Goal: Task Accomplishment & Management: Manage account settings

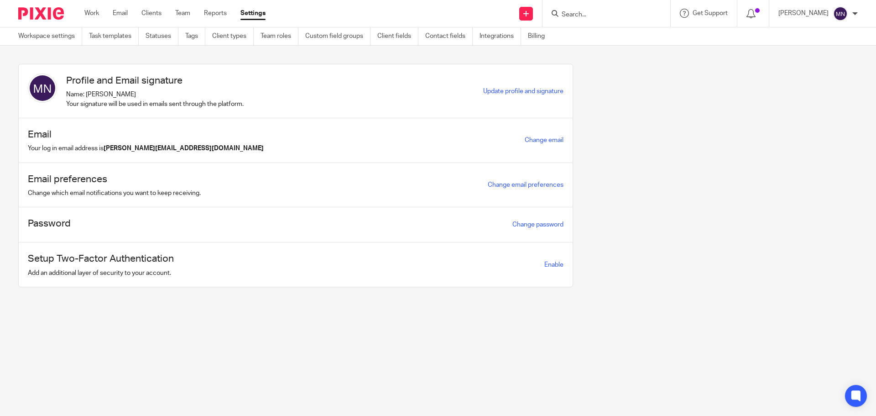
click at [600, 8] on form at bounding box center [609, 13] width 97 height 11
click at [601, 15] on input "Search" at bounding box center [602, 15] width 82 height 8
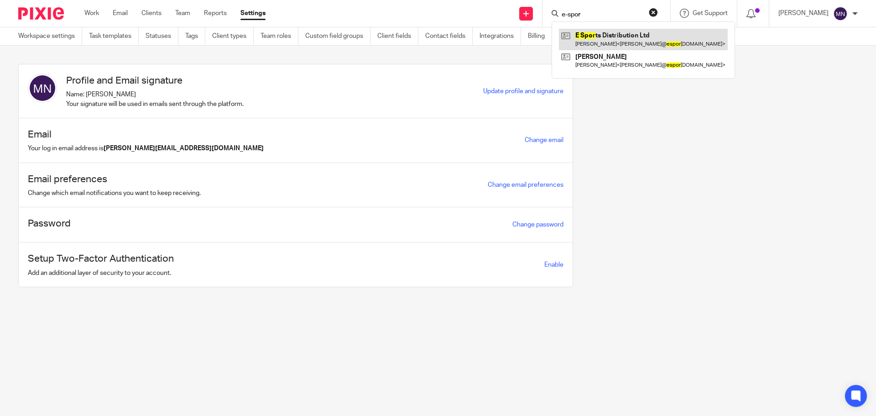
type input "e-spor"
click at [637, 48] on link at bounding box center [643, 39] width 169 height 21
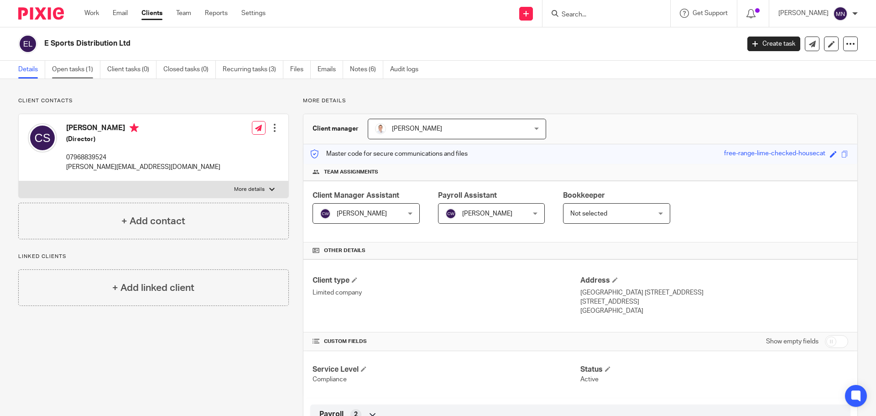
click at [58, 65] on link "Open tasks (1)" at bounding box center [76, 70] width 48 height 18
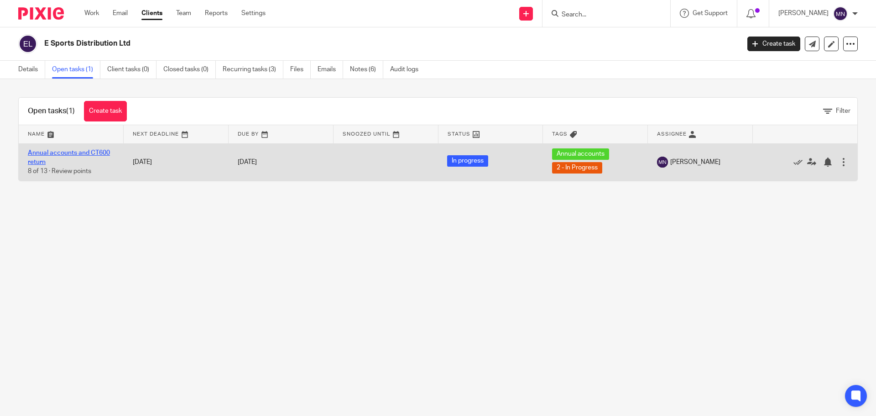
click at [108, 154] on link "Annual accounts and CT600 return" at bounding box center [69, 158] width 82 height 16
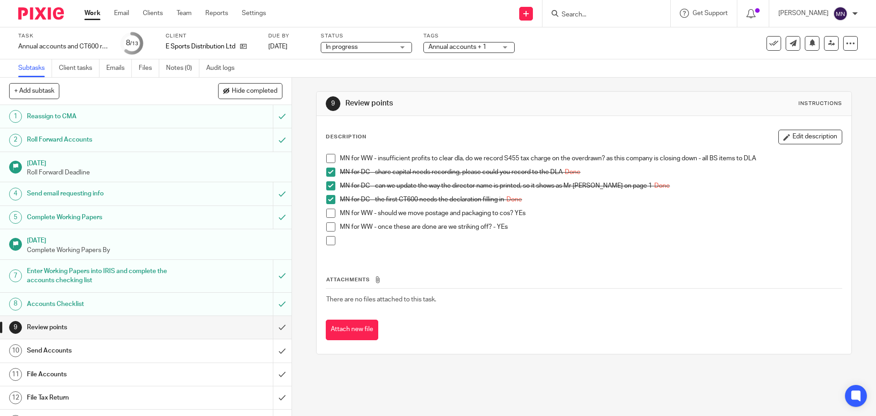
click at [330, 213] on span at bounding box center [330, 213] width 9 height 9
click at [330, 161] on span at bounding box center [330, 158] width 9 height 9
click at [471, 50] on span "Annual accounts + 1" at bounding box center [458, 47] width 58 height 6
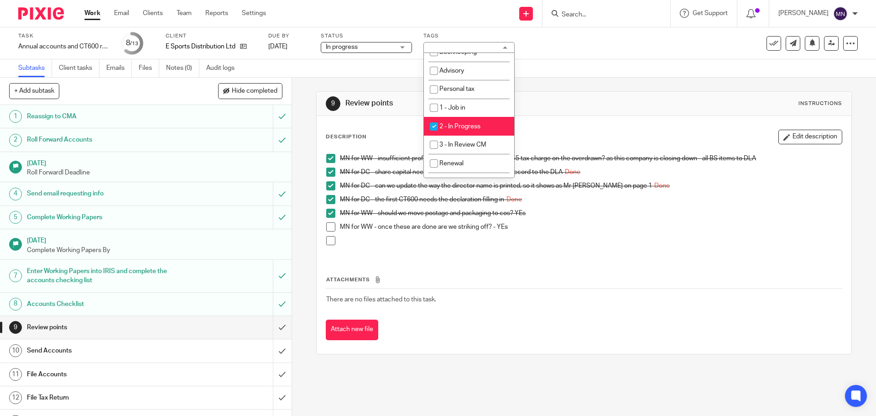
scroll to position [137, 0]
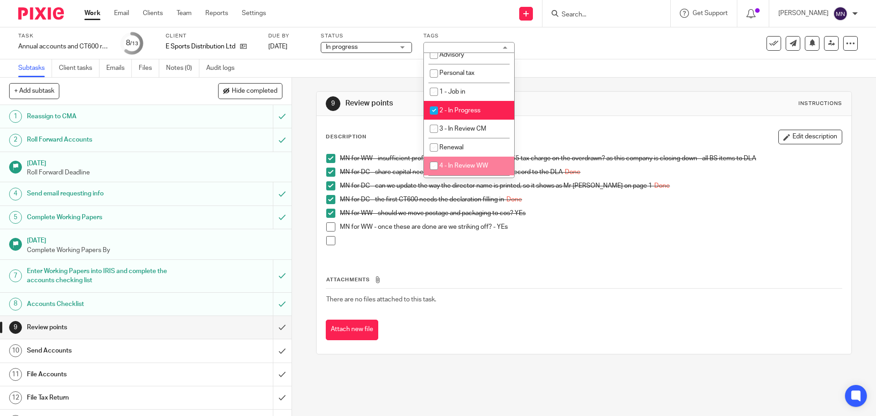
click at [471, 162] on li "4 - In Review WW" at bounding box center [469, 166] width 90 height 19
checkbox input "true"
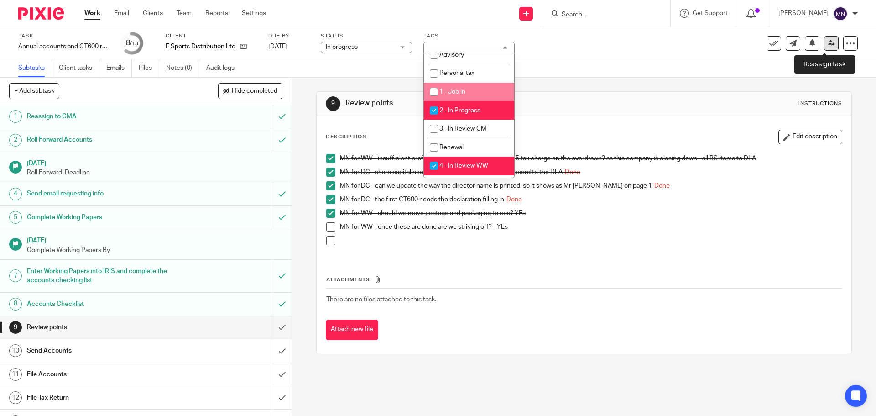
click at [828, 45] on icon at bounding box center [831, 43] width 7 height 7
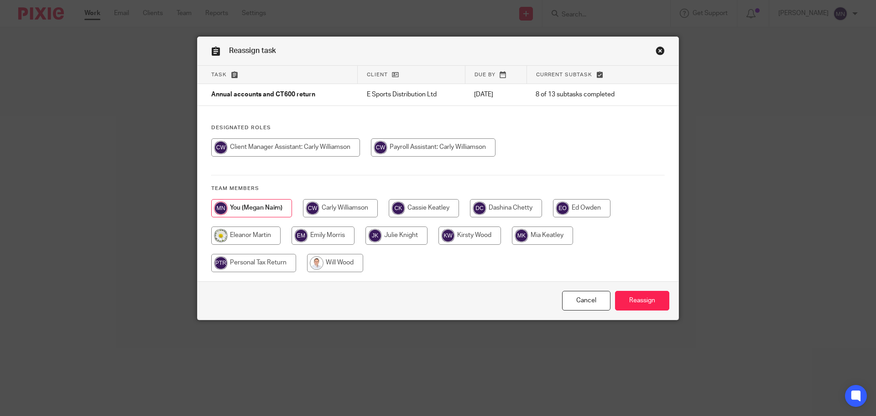
click at [350, 263] on input "radio" at bounding box center [335, 263] width 56 height 18
radio input "true"
click at [627, 305] on input "Reassign" at bounding box center [642, 301] width 54 height 20
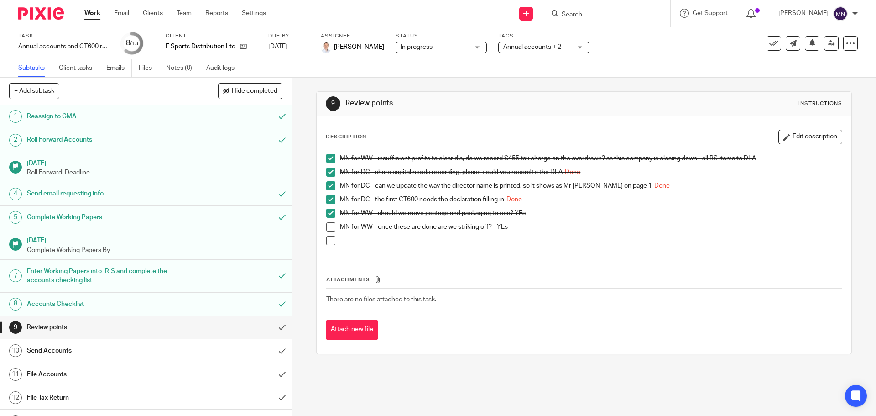
click at [619, 13] on input "Search" at bounding box center [602, 15] width 82 height 8
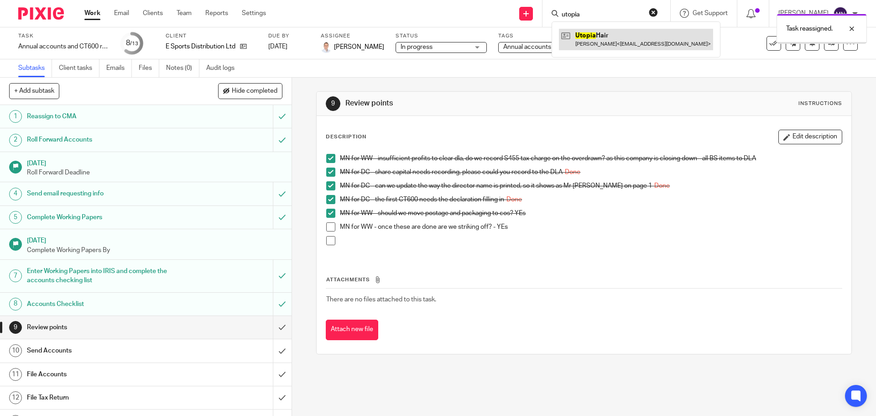
type input "utopia"
click at [617, 30] on div "Task reassigned." at bounding box center [652, 26] width 429 height 35
click at [618, 35] on div "Task reassigned." at bounding box center [652, 26] width 429 height 35
click at [602, 21] on div "Task reassigned." at bounding box center [652, 26] width 429 height 35
click at [597, 14] on div "Task reassigned." at bounding box center [652, 26] width 429 height 35
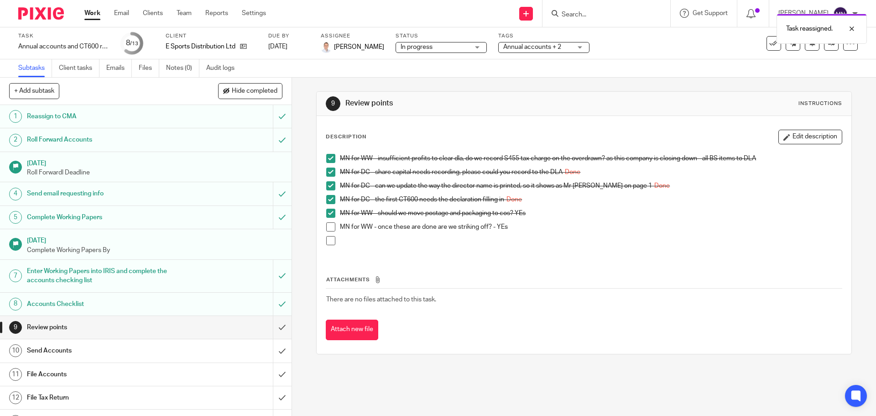
click at [596, 10] on div "Task reassigned." at bounding box center [652, 26] width 429 height 35
click at [583, 8] on form at bounding box center [609, 13] width 97 height 11
click at [587, 12] on input "Search" at bounding box center [602, 15] width 82 height 8
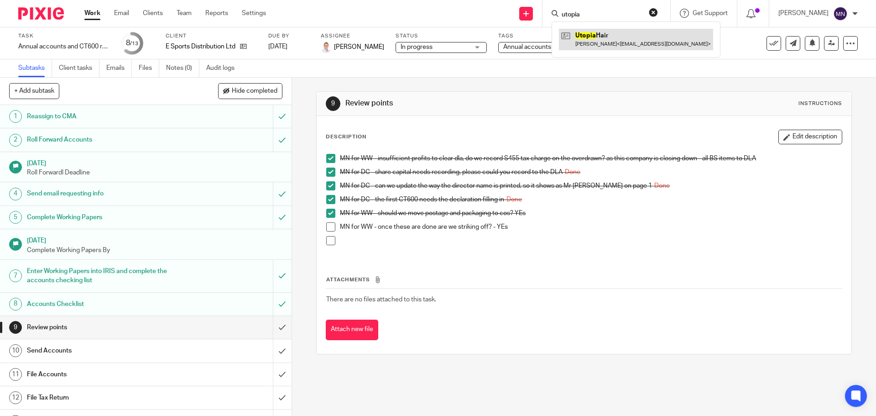
type input "utopia"
click at [605, 37] on link at bounding box center [636, 39] width 154 height 21
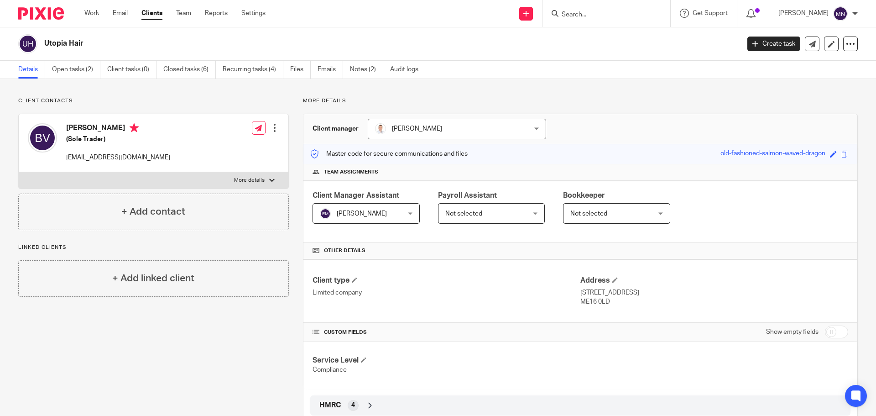
click at [279, 367] on div "Client contacts [PERSON_NAME] (Sole Trader) [EMAIL_ADDRESS][DOMAIN_NAME] Edit c…" at bounding box center [146, 324] width 285 height 454
click at [58, 73] on link "Open tasks (2)" at bounding box center [76, 70] width 48 height 18
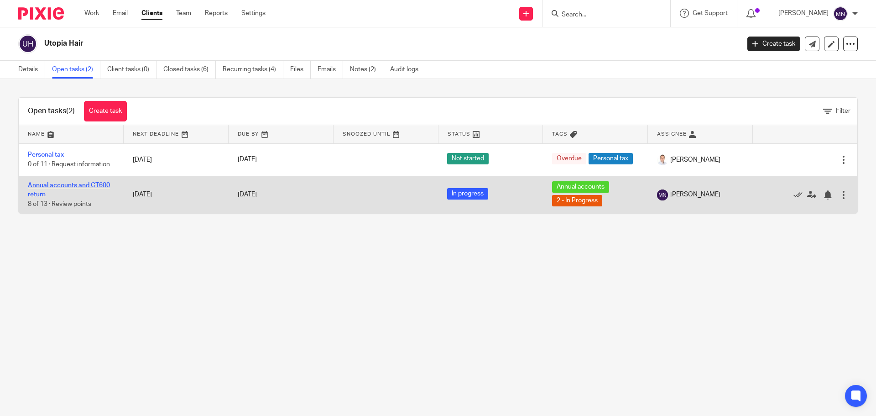
click at [90, 187] on link "Annual accounts and CT600 return" at bounding box center [69, 190] width 82 height 16
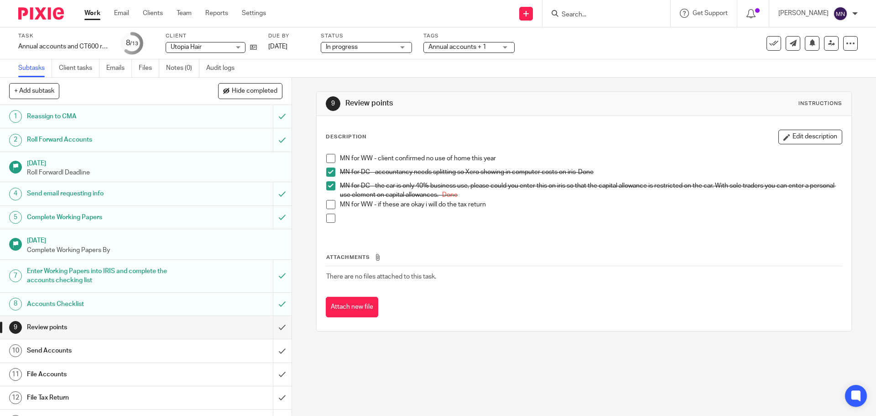
click at [467, 52] on div "Annual accounts + 1" at bounding box center [469, 47] width 91 height 11
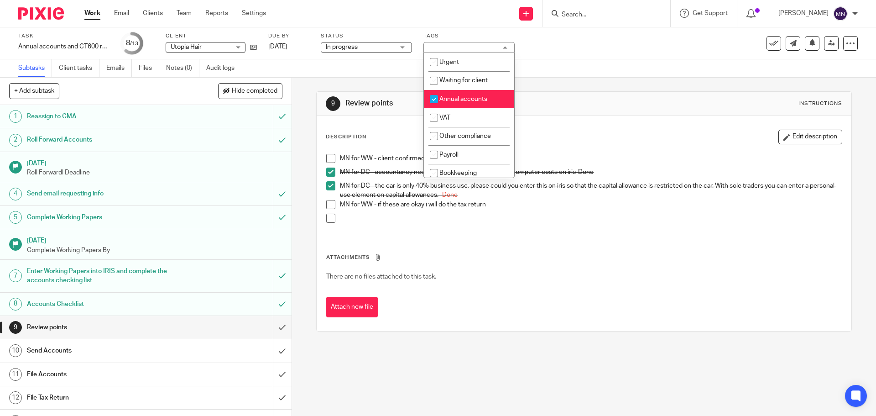
click at [467, 52] on div "Annual accounts + 1" at bounding box center [469, 47] width 91 height 11
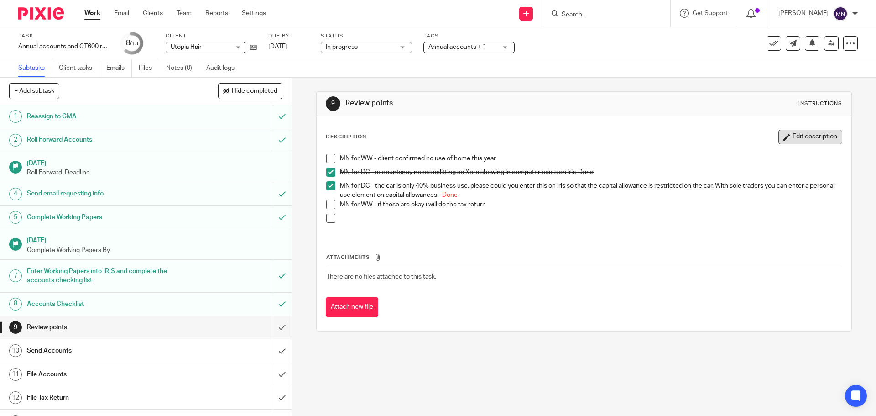
click at [807, 134] on button "Edit description" at bounding box center [811, 137] width 64 height 15
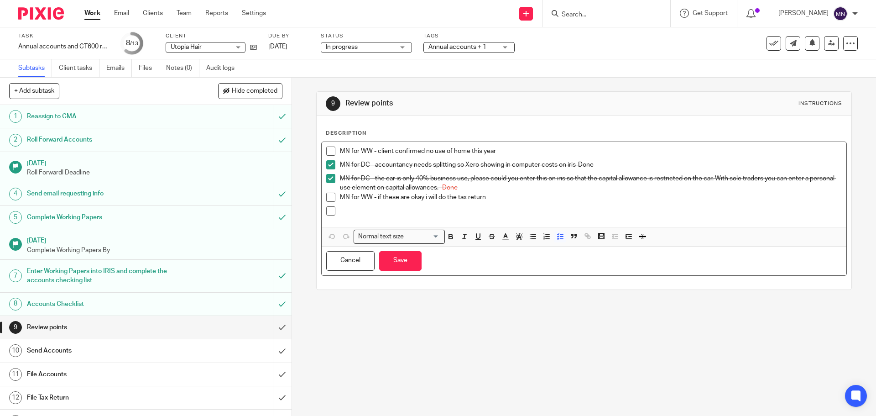
click at [383, 212] on p at bounding box center [591, 210] width 502 height 9
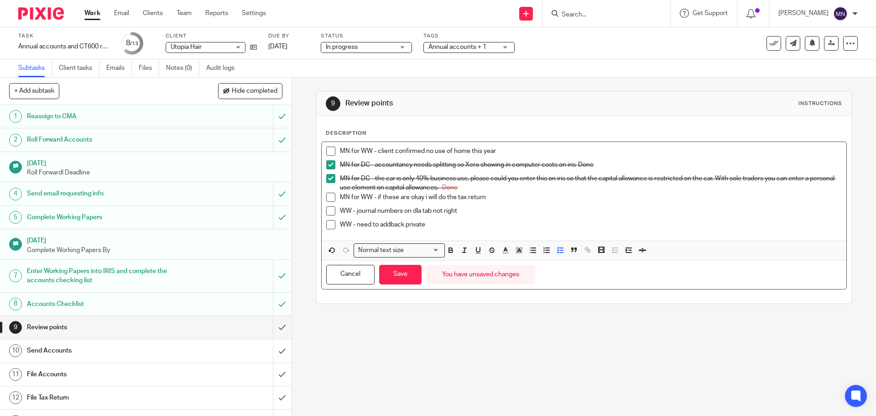
click at [506, 215] on div "WW - journal numbers on dla tab not right" at bounding box center [591, 213] width 502 height 14
click at [505, 221] on p "WW - need to addback private" at bounding box center [591, 224] width 502 height 9
click at [415, 282] on button "Save" at bounding box center [400, 275] width 42 height 20
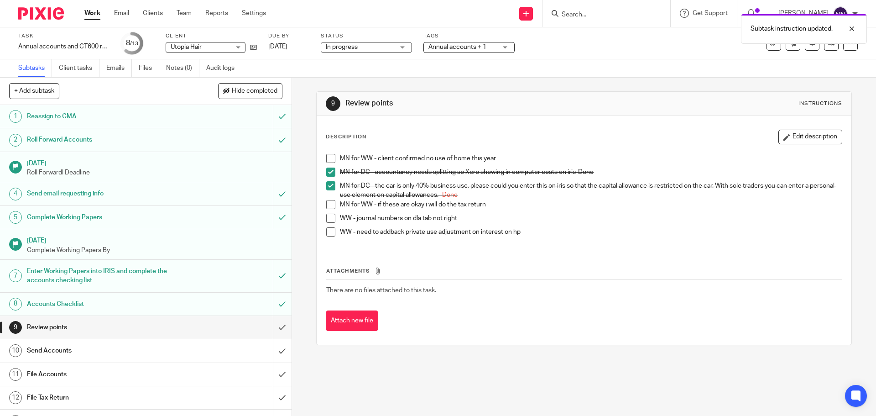
click at [326, 237] on li "WW - need to addback private use adjustment on interest on hp" at bounding box center [583, 234] width 515 height 14
click at [328, 228] on span at bounding box center [330, 231] width 9 height 9
click at [327, 212] on li "MN for WW - if these are okay i will do the tax return" at bounding box center [583, 207] width 515 height 14
click at [327, 216] on span at bounding box center [330, 218] width 9 height 9
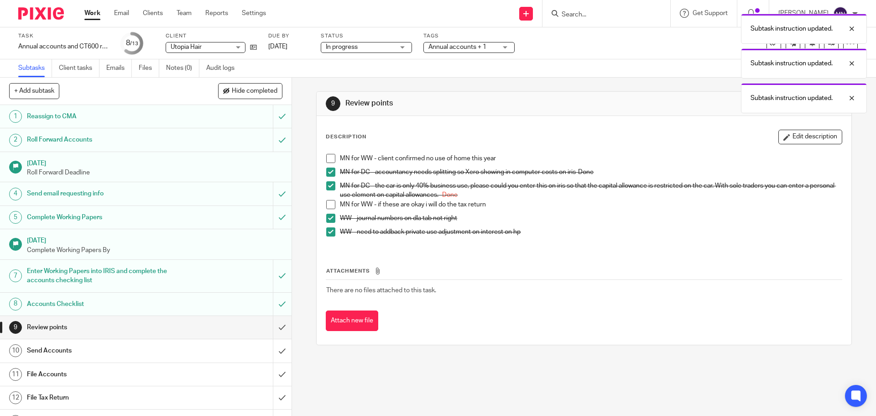
click at [448, 52] on div "Subtask instruction updated. Subtask instruction updated. Subtask instruction u…" at bounding box center [652, 61] width 429 height 104
click at [449, 51] on div "Subtask instruction updated. Subtask instruction updated. Subtask instruction u…" at bounding box center [652, 61] width 429 height 104
click at [450, 47] on div "Subtask instruction updated. Subtask instruction updated. Subtask instruction u…" at bounding box center [652, 61] width 429 height 104
click at [847, 100] on div at bounding box center [845, 98] width 25 height 11
click at [489, 46] on div "Subtask instruction updated. Subtask instruction updated." at bounding box center [652, 43] width 429 height 69
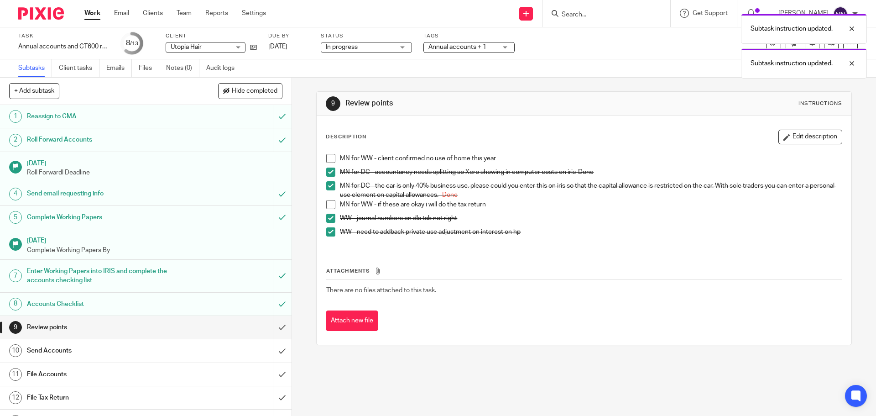
click at [513, 46] on div "Subtask instruction updated. Subtask instruction updated." at bounding box center [652, 43] width 429 height 69
click at [508, 45] on div "Subtask instruction updated. Subtask instruction updated." at bounding box center [652, 43] width 429 height 69
click at [852, 29] on div at bounding box center [845, 28] width 25 height 11
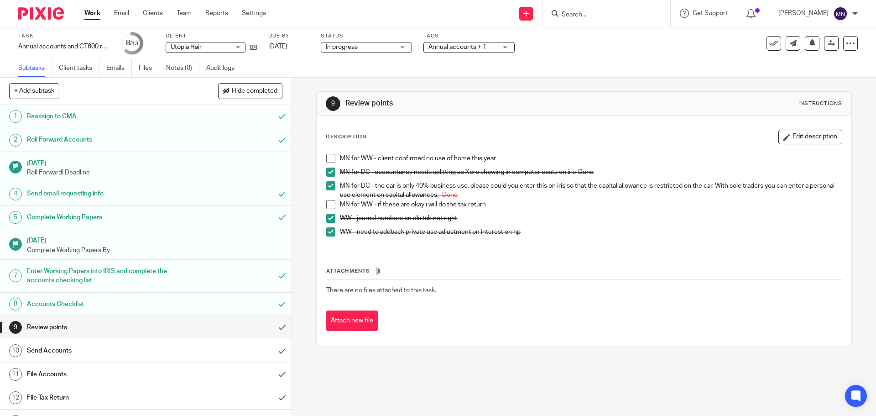
click at [501, 46] on div "Annual accounts + 1" at bounding box center [469, 47] width 91 height 11
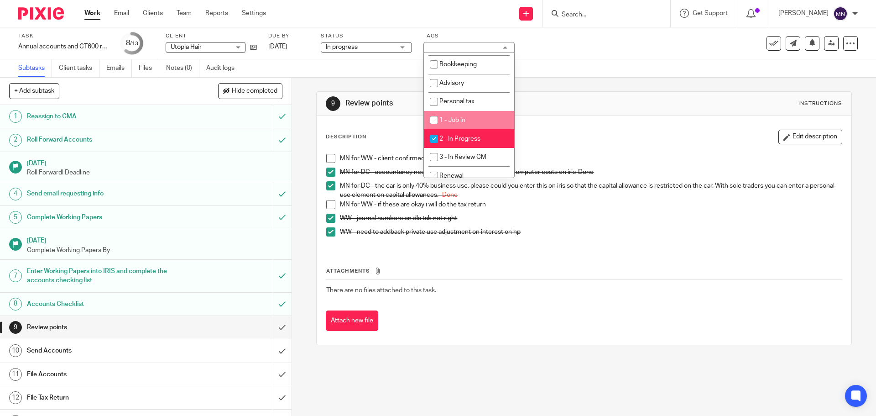
scroll to position [137, 0]
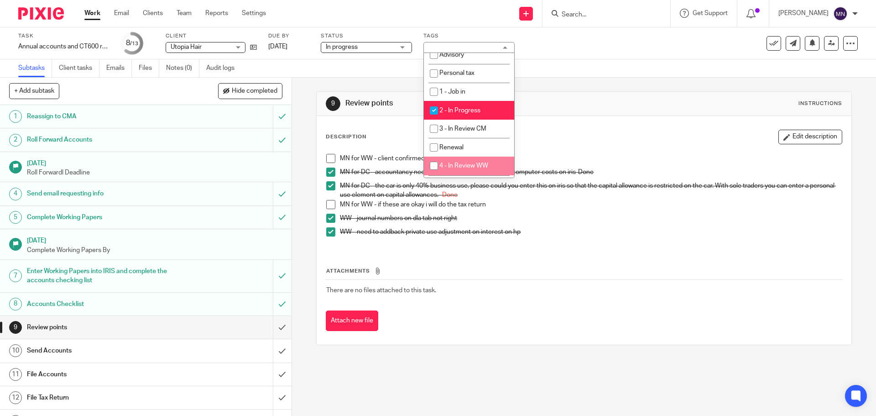
click at [483, 157] on li "4 - In Review WW" at bounding box center [469, 166] width 90 height 19
checkbox input "true"
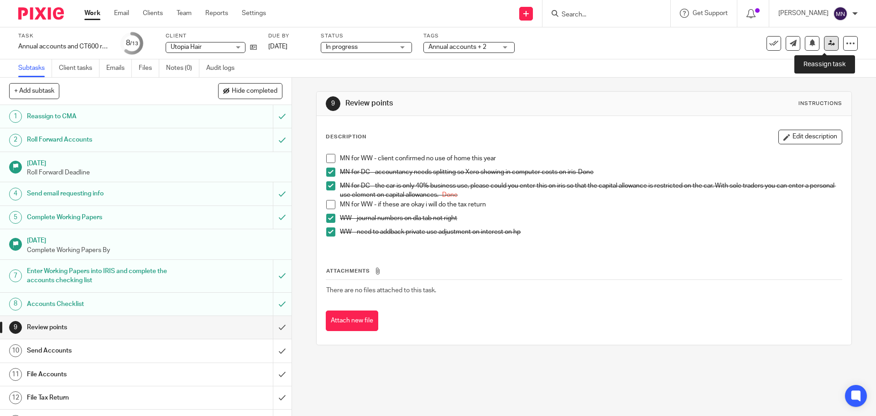
click at [831, 42] on link at bounding box center [831, 43] width 15 height 15
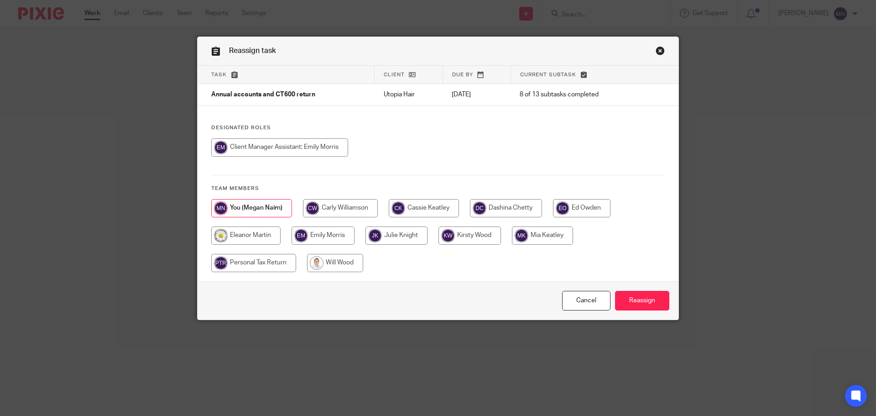
click at [310, 272] on input "radio" at bounding box center [335, 263] width 56 height 18
radio input "true"
click at [631, 299] on input "Reassign" at bounding box center [642, 301] width 54 height 20
